Goal: Task Accomplishment & Management: Use online tool/utility

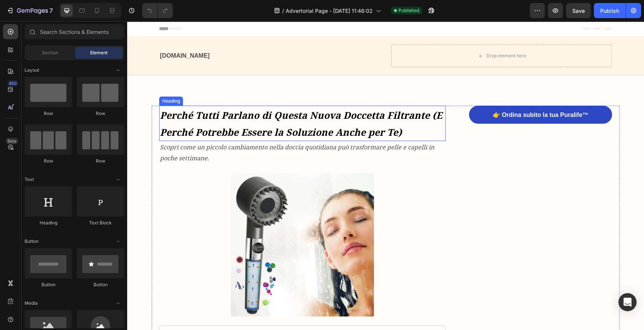
click at [343, 119] on strong "Perché Tutti Parlano di Questa Nuova Doccetta Filtrante (E Perché Potrebbe Esse…" at bounding box center [301, 124] width 282 height 30
click at [265, 117] on strong "Perché Tutti Parlano di Questa Nuova Doccetta Filtrante (E Perché Potrebbe Esse…" at bounding box center [301, 124] width 282 height 30
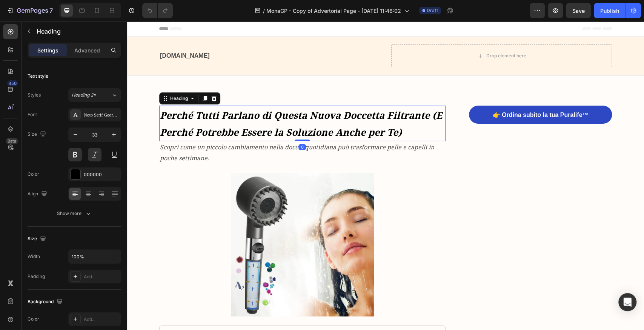
click at [352, 123] on h1 "Perché Tutti Parlano di Questa Nuova Doccetta Filtrante (E Perché Potrebbe Esse…" at bounding box center [302, 123] width 286 height 35
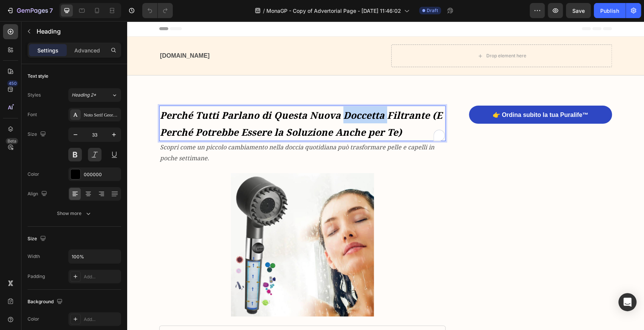
click at [352, 123] on p "Perché Tutti Parlano di Questa Nuova Doccetta Filtrante (E Perché Potrebbe Esse…" at bounding box center [302, 123] width 285 height 34
click at [383, 129] on strong "Perché Tutti Parlano di Questa Nuova Doccetta Filtrante (E Perché Potrebbe Esse…" at bounding box center [301, 124] width 282 height 30
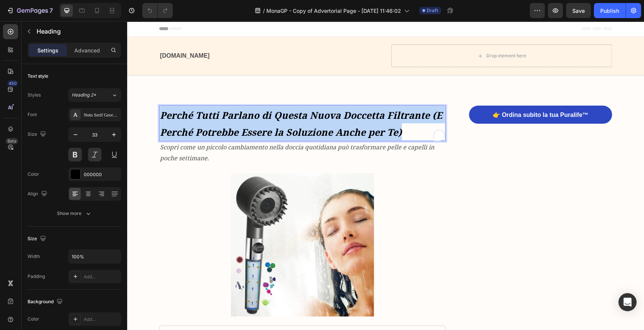
drag, startPoint x: 404, startPoint y: 132, endPoint x: 161, endPoint y: 114, distance: 243.7
click at [161, 114] on p "Perché Tutti Parlano di Questa Nuova Doccetta Filtrante (E Perché Potrebbe Esse…" at bounding box center [302, 123] width 285 height 34
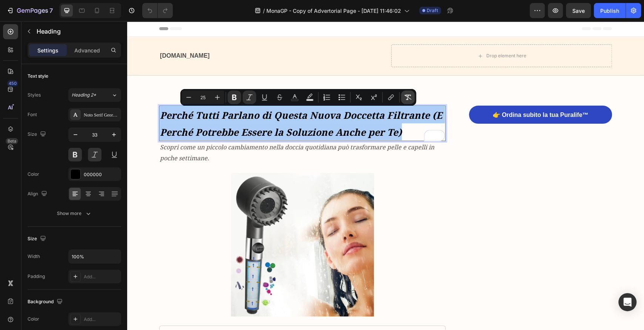
click at [408, 96] on icon "Editor contextual toolbar" at bounding box center [407, 97] width 7 height 5
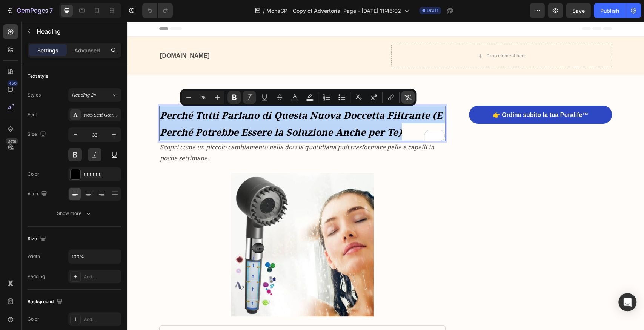
type input "33"
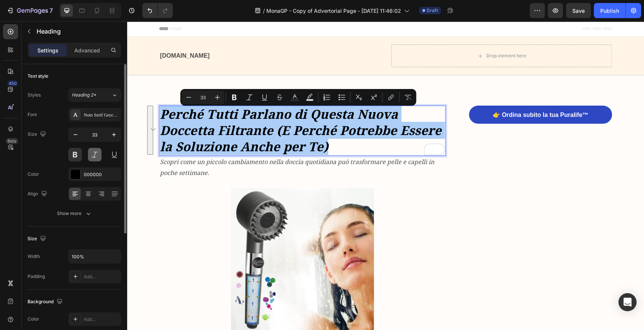
click at [94, 155] on button at bounding box center [95, 155] width 14 height 14
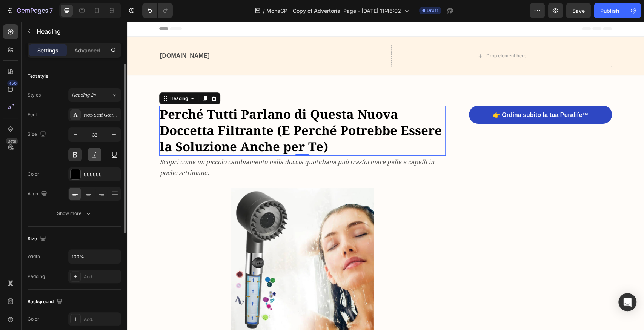
click at [94, 155] on button at bounding box center [95, 155] width 14 height 14
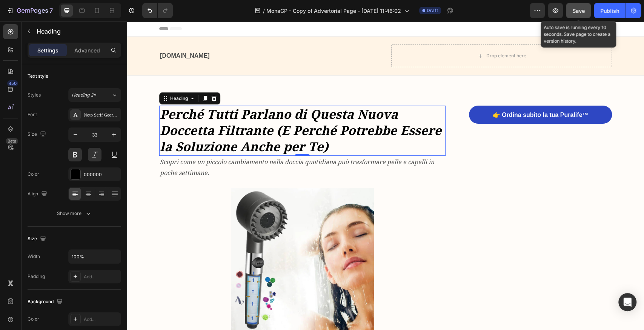
click at [583, 7] on div "Save" at bounding box center [578, 11] width 12 height 8
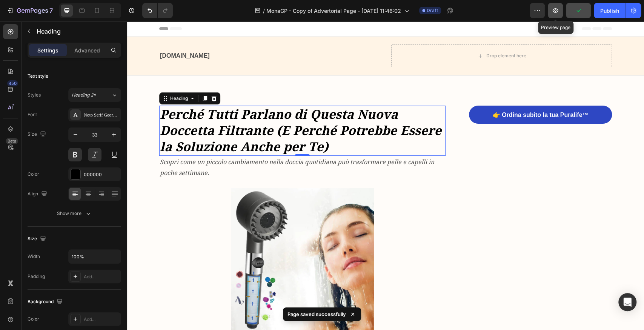
click at [557, 13] on icon "button" at bounding box center [556, 11] width 8 height 8
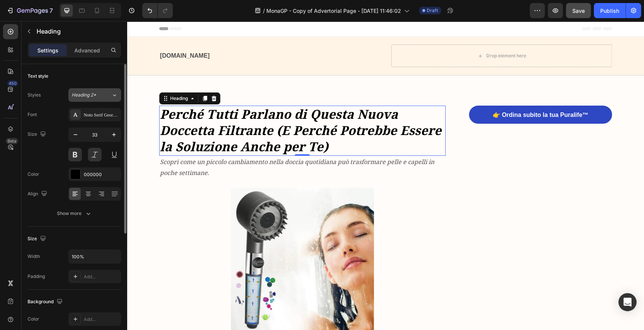
click at [103, 91] on button "Heading 2*" at bounding box center [94, 95] width 53 height 14
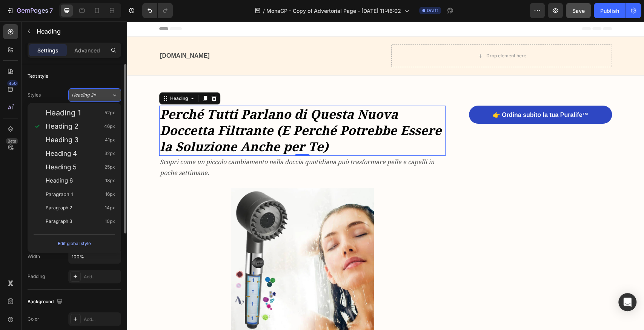
click at [103, 91] on button "Heading 2*" at bounding box center [94, 95] width 53 height 14
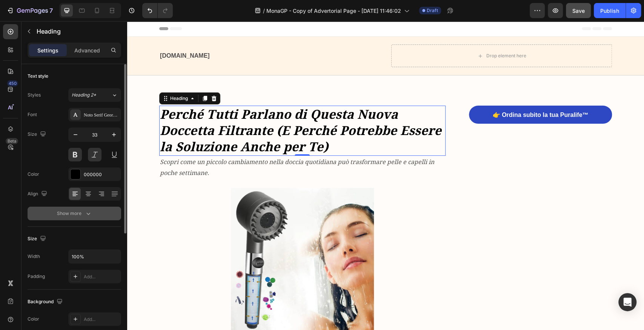
click at [82, 215] on div "Show more" at bounding box center [74, 214] width 35 height 8
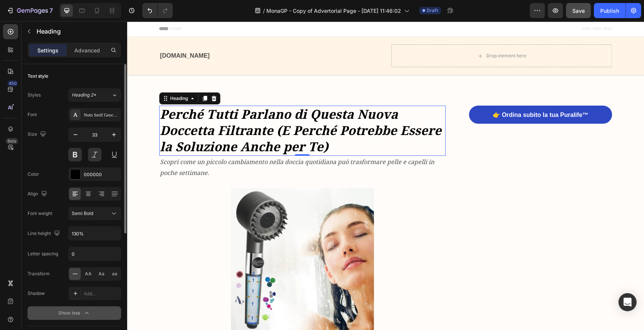
click at [81, 312] on div "Show less" at bounding box center [74, 313] width 32 height 8
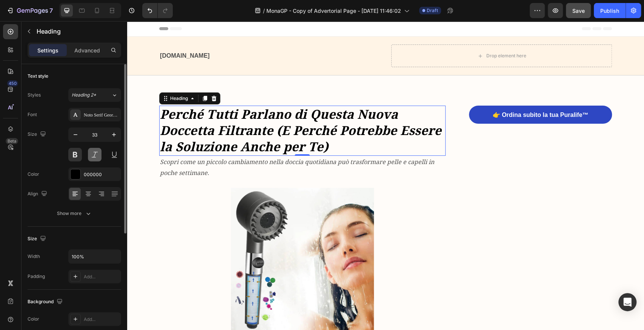
click at [92, 155] on button at bounding box center [95, 155] width 14 height 14
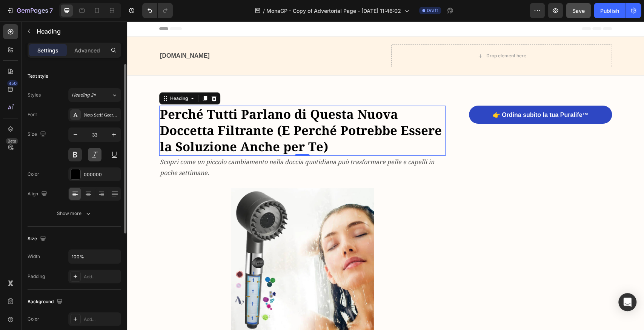
click at [92, 155] on button at bounding box center [95, 155] width 14 height 14
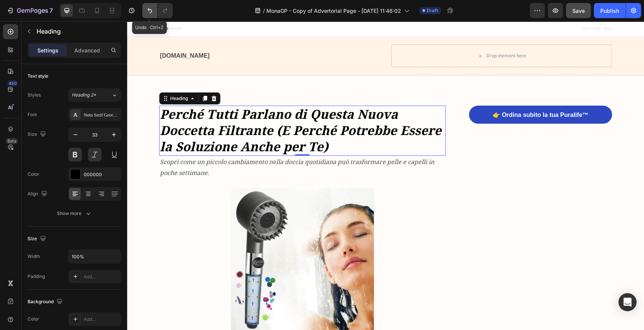
click at [145, 9] on button "Undo/Redo" at bounding box center [149, 10] width 15 height 15
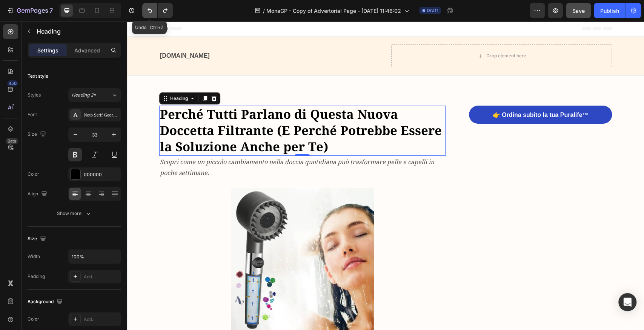
click at [145, 9] on button "Undo/Redo" at bounding box center [149, 10] width 15 height 15
click at [143, 11] on button "Undo/Redo" at bounding box center [149, 10] width 15 height 15
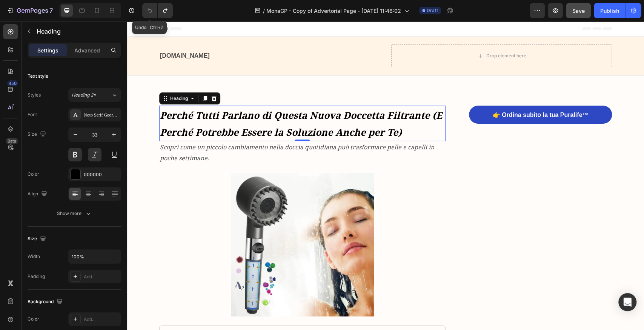
click at [145, 10] on button "Undo/Redo" at bounding box center [149, 10] width 15 height 15
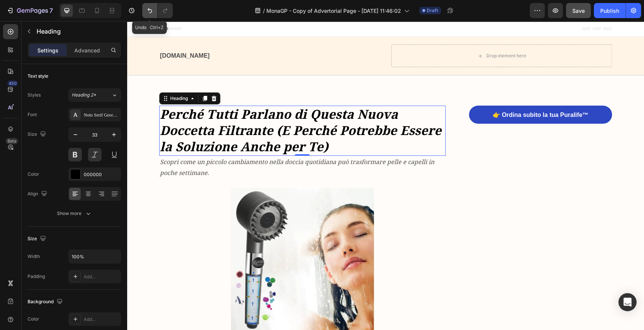
click at [153, 11] on icon "Undo/Redo" at bounding box center [150, 11] width 8 height 8
click at [149, 8] on icon "Undo/Redo" at bounding box center [150, 10] width 5 height 5
click at [337, 151] on h1 "Perché Tutti Parlano di Questa Nuova Doccetta Filtrante (E Perché Potrebbe Esse…" at bounding box center [302, 131] width 286 height 50
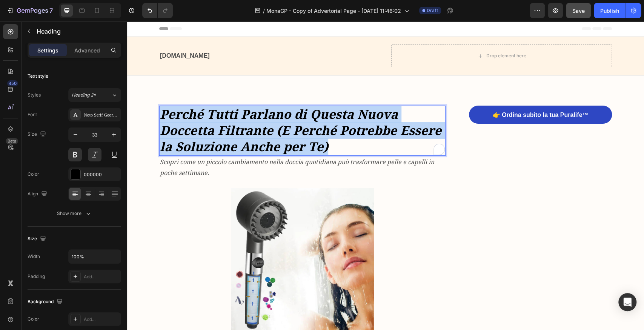
drag, startPoint x: 333, startPoint y: 148, endPoint x: 157, endPoint y: 118, distance: 178.8
click at [159, 118] on h1 "Perché Tutti Parlano di Questa Nuova Doccetta Filtrante (E Perché Potrebbe Esse…" at bounding box center [302, 131] width 286 height 50
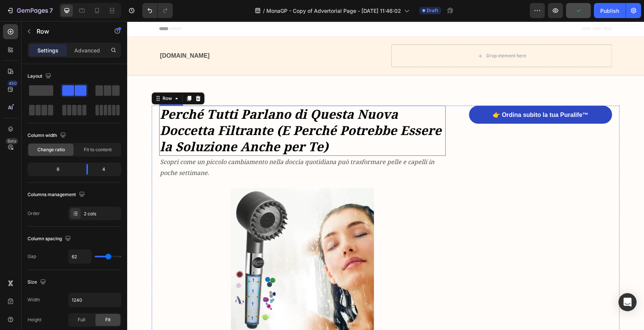
click at [284, 121] on p "Perché Tutti Parlano di Questa Nuova Doccetta Filtrante (E Perché Potrebbe Esse…" at bounding box center [302, 130] width 285 height 49
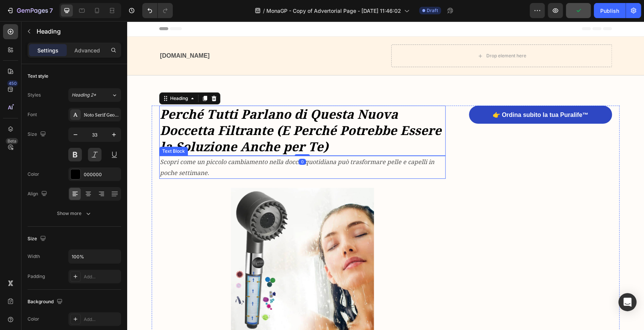
click at [348, 164] on icon "Scopri come un piccolo cambiamento nella doccia quotidiana può trasformare pell…" at bounding box center [297, 167] width 274 height 19
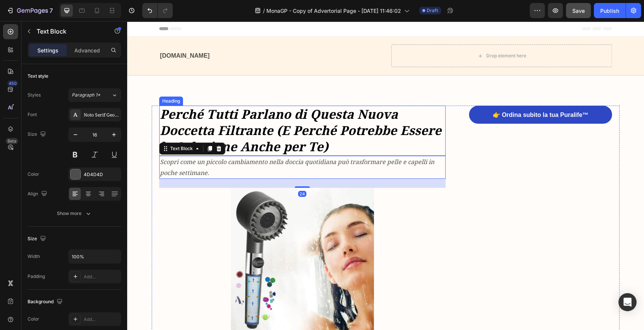
click at [341, 134] on p "Perché Tutti Parlano di Questa Nuova Doccetta Filtrante (E Perché Potrebbe Esse…" at bounding box center [302, 130] width 285 height 49
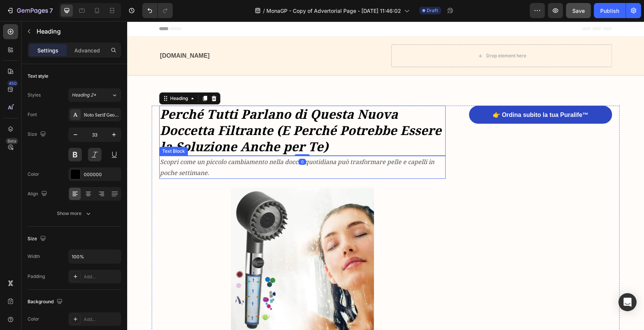
click at [299, 170] on p "Scopri come un piccolo cambiamento nella doccia quotidiana può trasformare pell…" at bounding box center [302, 168] width 285 height 22
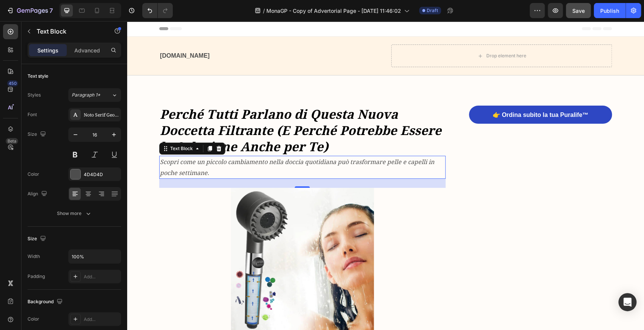
click at [316, 125] on p "Perché Tutti Parlano di Questa Nuova Doccetta Filtrante (E Perché Potrebbe Esse…" at bounding box center [302, 130] width 285 height 49
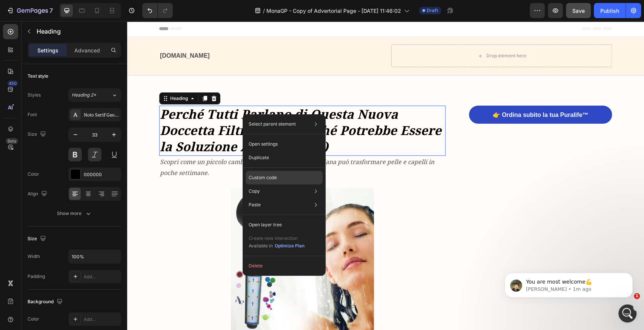
click at [276, 177] on p "Custom code" at bounding box center [263, 177] width 28 height 7
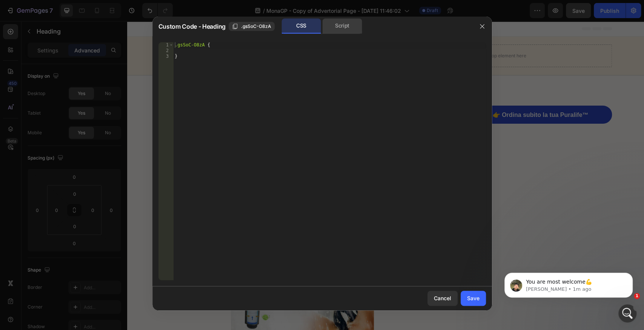
click at [339, 25] on div "Script" at bounding box center [343, 25] width 40 height 15
click at [313, 25] on div "CSS" at bounding box center [301, 25] width 40 height 15
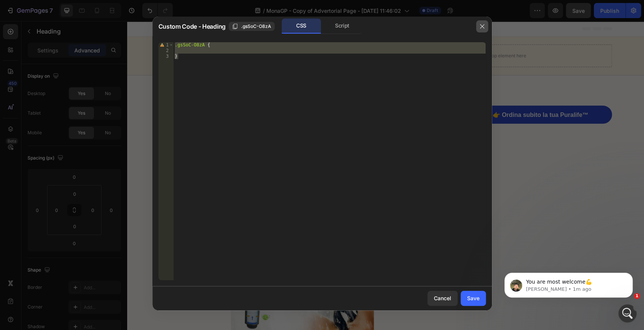
drag, startPoint x: 484, startPoint y: 27, endPoint x: 355, endPoint y: 9, distance: 129.5
click at [484, 27] on icon "button" at bounding box center [482, 26] width 6 height 6
